Goal: Information Seeking & Learning: Learn about a topic

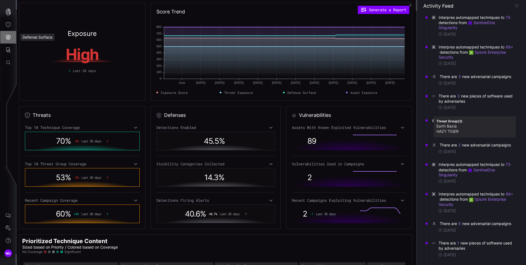
click at [7, 42] on button "Defense Surface" at bounding box center [8, 37] width 16 height 13
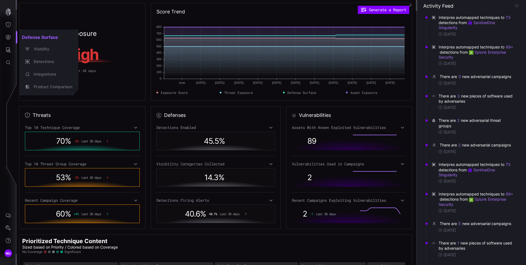
click at [8, 47] on div at bounding box center [263, 132] width 526 height 265
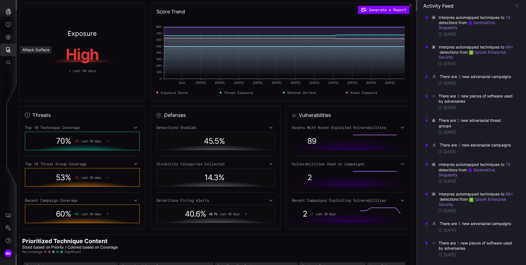
click at [7, 39] on icon "Defense Surface" at bounding box center [7, 37] width 5 height 5
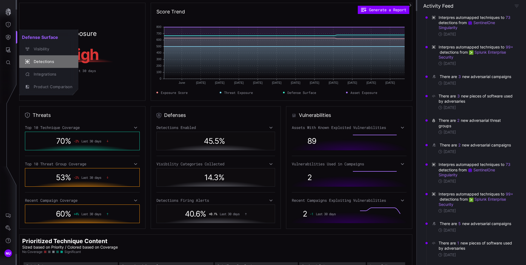
click at [40, 63] on div "Detections" at bounding box center [51, 61] width 41 height 7
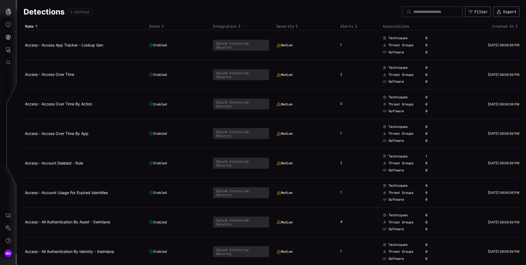
scroll to position [1, 0]
click at [37, 75] on link "Access - Access Over Time" at bounding box center [49, 73] width 49 height 5
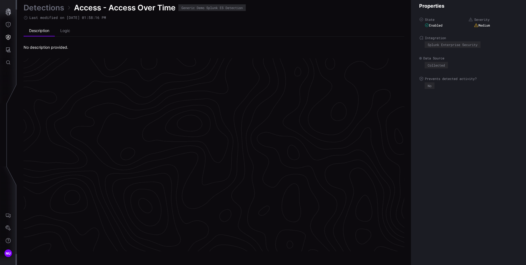
scroll to position [1139, 223]
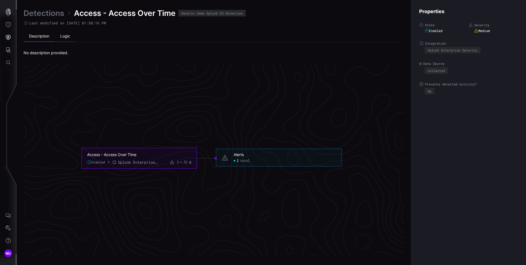
click at [65, 35] on li "Logic" at bounding box center [65, 36] width 21 height 11
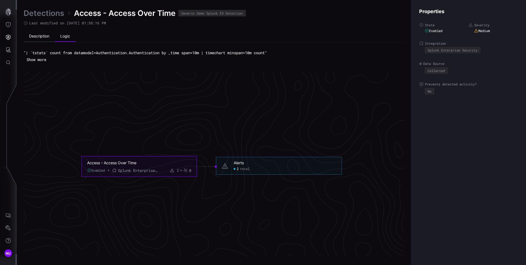
click at [44, 37] on li "Description" at bounding box center [39, 36] width 31 height 11
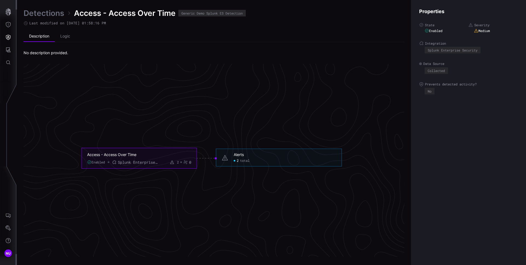
click at [47, 14] on link "Detections" at bounding box center [44, 13] width 41 height 10
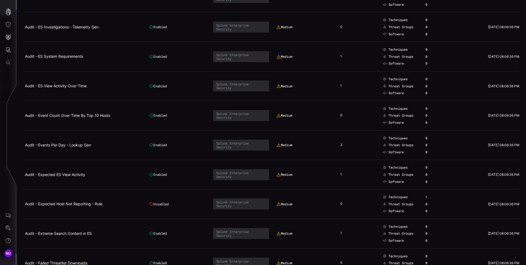
scroll to position [2737, 0]
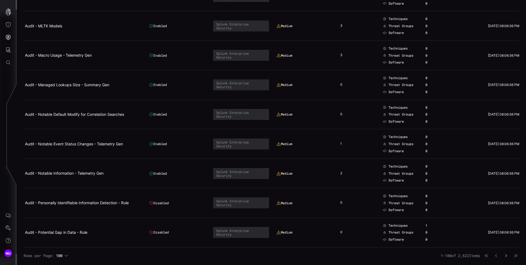
click at [504, 256] on icon "button" at bounding box center [506, 256] width 4 height 4
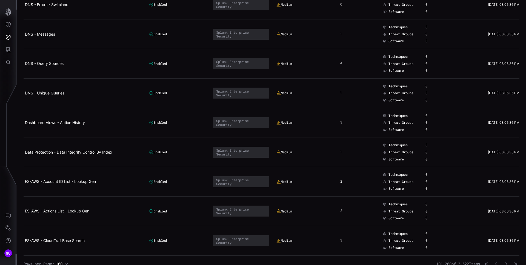
scroll to position [2737, 0]
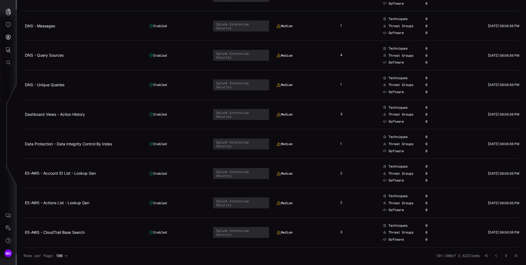
click at [504, 254] on icon "button" at bounding box center [506, 256] width 4 height 4
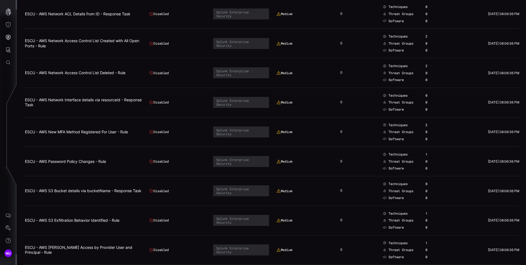
scroll to position [2737, 0]
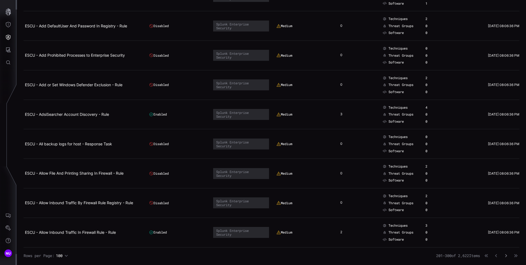
click at [504, 256] on icon "button" at bounding box center [506, 256] width 4 height 4
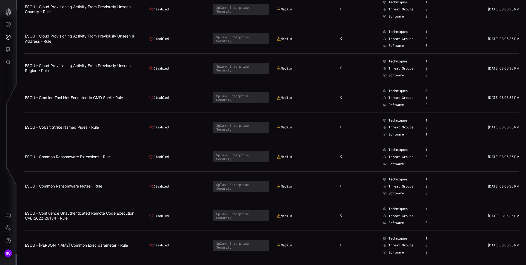
scroll to position [2737, 0]
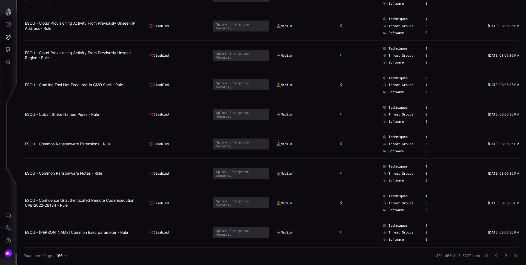
click at [504, 254] on icon "button" at bounding box center [506, 256] width 4 height 4
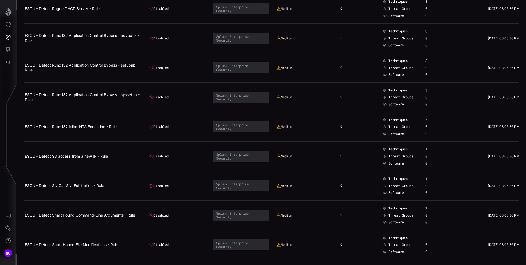
scroll to position [2737, 0]
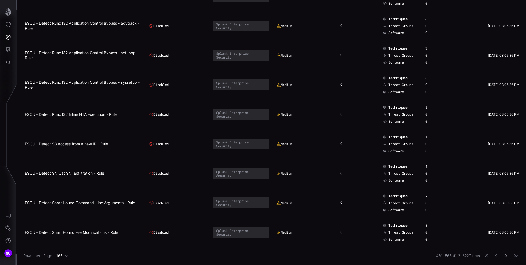
click at [504, 256] on icon "button" at bounding box center [506, 256] width 4 height 4
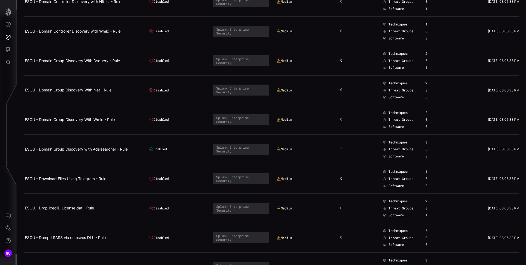
scroll to position [2737, 0]
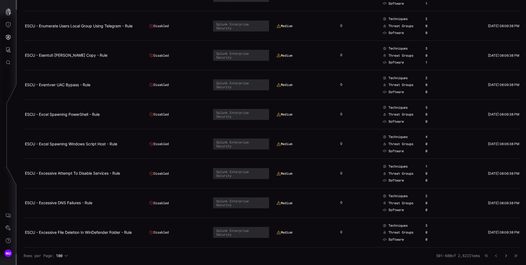
click at [503, 257] on button "button" at bounding box center [506, 255] width 7 height 5
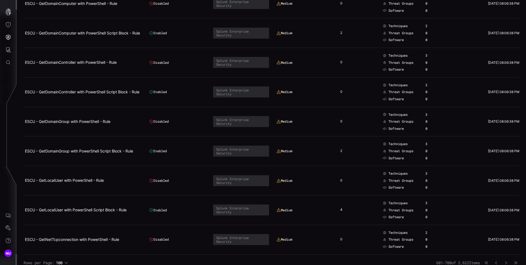
scroll to position [2737, 0]
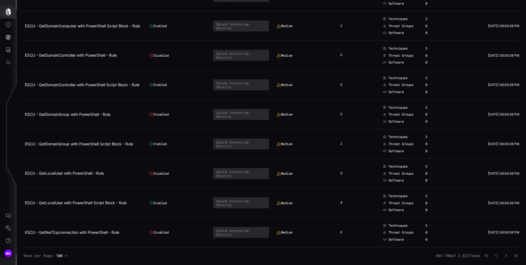
click at [6, 15] on icon "button" at bounding box center [8, 12] width 8 height 8
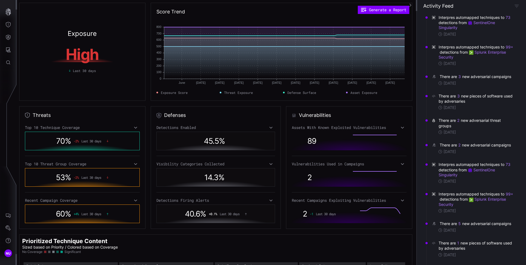
drag, startPoint x: 94, startPoint y: 57, endPoint x: 50, endPoint y: 54, distance: 43.6
click at [50, 54] on h1 "High" at bounding box center [82, 54] width 103 height 15
click at [10, 38] on icon "Defense Surface" at bounding box center [8, 37] width 5 height 5
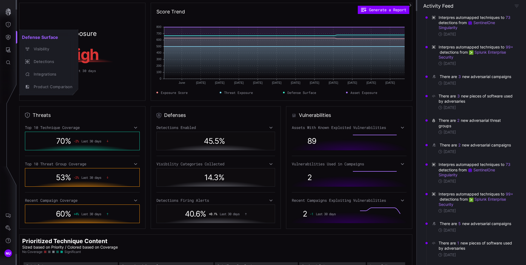
click at [11, 26] on div at bounding box center [263, 132] width 526 height 265
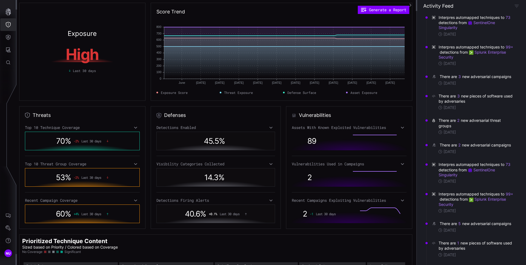
click at [5, 26] on icon "Threat Exposure" at bounding box center [7, 24] width 5 height 5
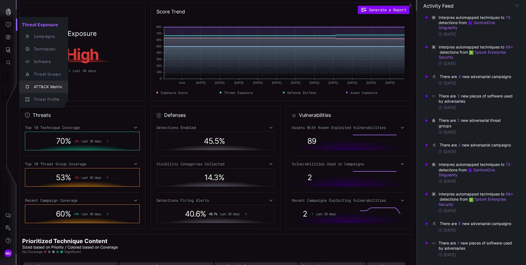
click at [54, 87] on div "ATT&CK Matrix" at bounding box center [46, 87] width 31 height 7
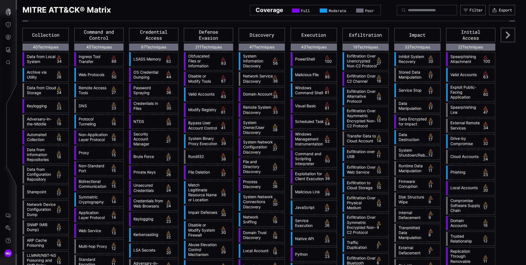
click at [506, 37] on icon at bounding box center [508, 35] width 4 height 7
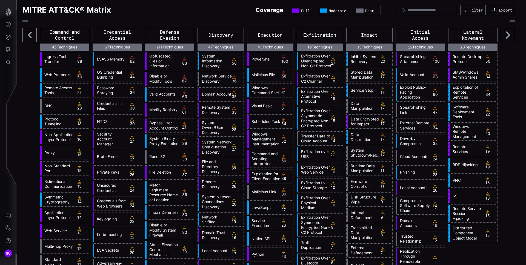
click at [506, 37] on icon at bounding box center [508, 35] width 4 height 7
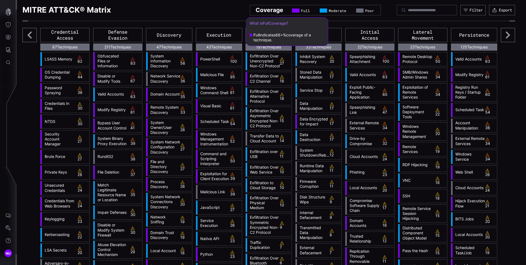
click at [292, 10] on div at bounding box center [295, 10] width 7 height 4
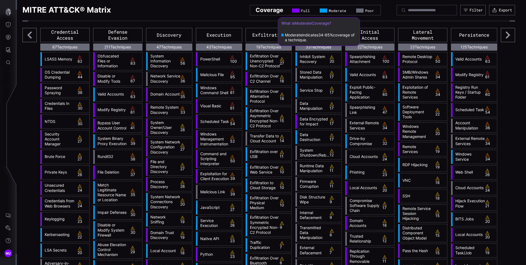
click at [320, 10] on div at bounding box center [323, 10] width 7 height 4
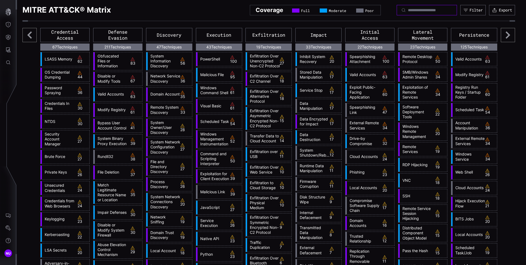
click at [408, 9] on input at bounding box center [427, 10] width 38 height 5
click at [503, 36] on icon at bounding box center [508, 35] width 14 height 14
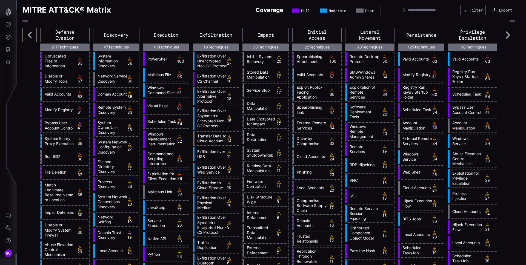
click at [30, 35] on icon at bounding box center [29, 35] width 14 height 14
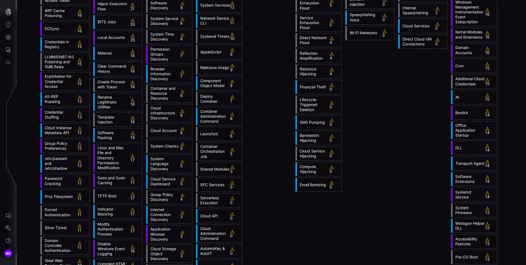
scroll to position [500, 0]
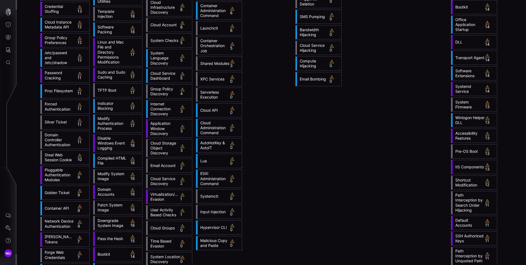
click at [210, 142] on link "AutoHotKey & AutoIT" at bounding box center [214, 146] width 33 height 10
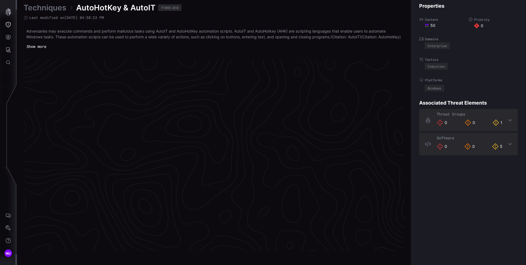
scroll to position [1142, 223]
